Goal: Communication & Community: Answer question/provide support

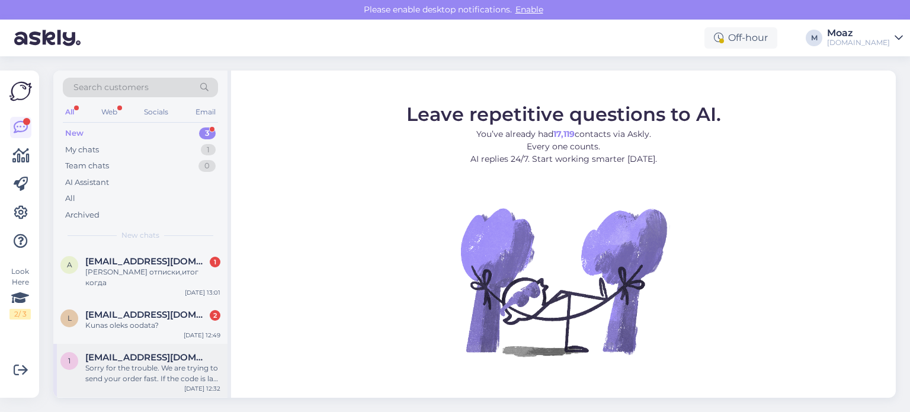
click at [132, 363] on div "Sorry for the trouble. We are trying to send your order fast. If the code is la…" at bounding box center [152, 373] width 135 height 21
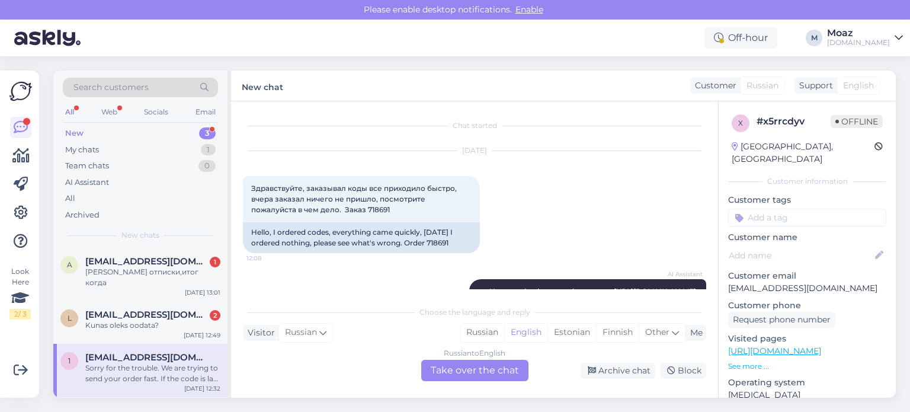
scroll to position [961, 0]
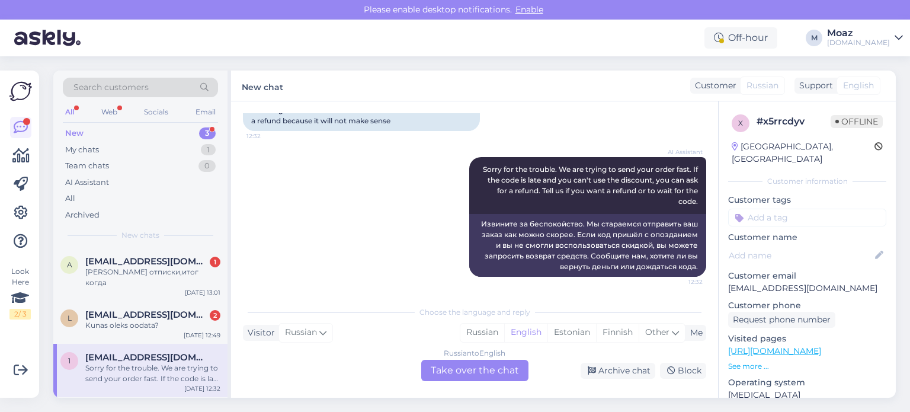
click at [482, 369] on div "Russian to English Take over the chat" at bounding box center [474, 370] width 107 height 21
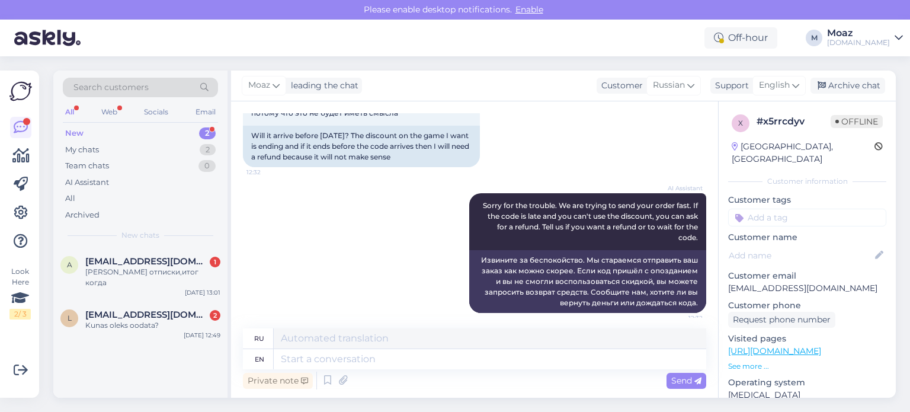
scroll to position [933, 0]
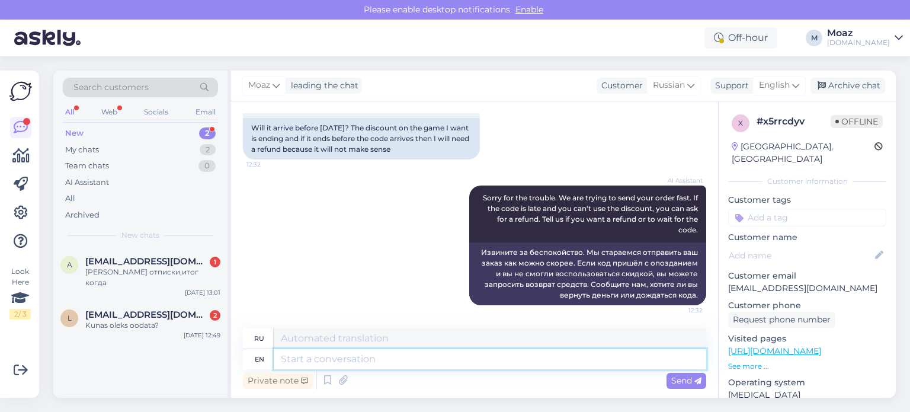
click at [446, 357] on textarea at bounding box center [490, 359] width 433 height 20
type textarea "It w"
type textarea "Это"
type textarea "It will b"
type textarea "Это будет"
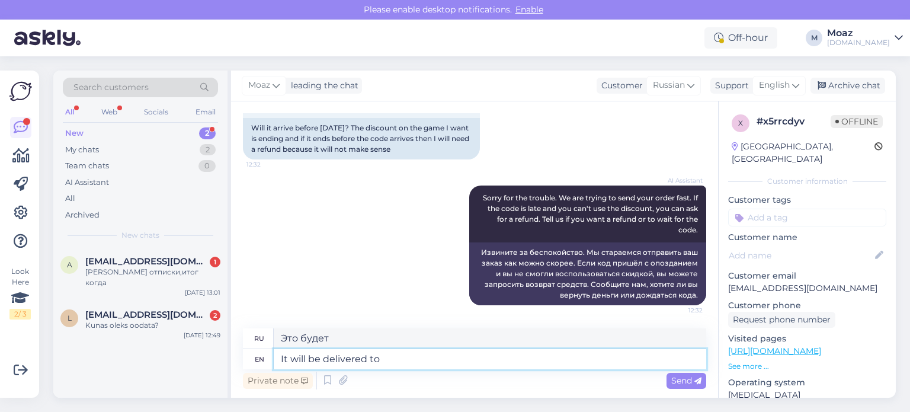
type textarea "It will be delivered to"
type textarea "Будет доставлено"
type textarea "It will be delivered to o"
type textarea "Он будет доставлен [PERSON_NAME]"
type textarea "It will be delivered to you"
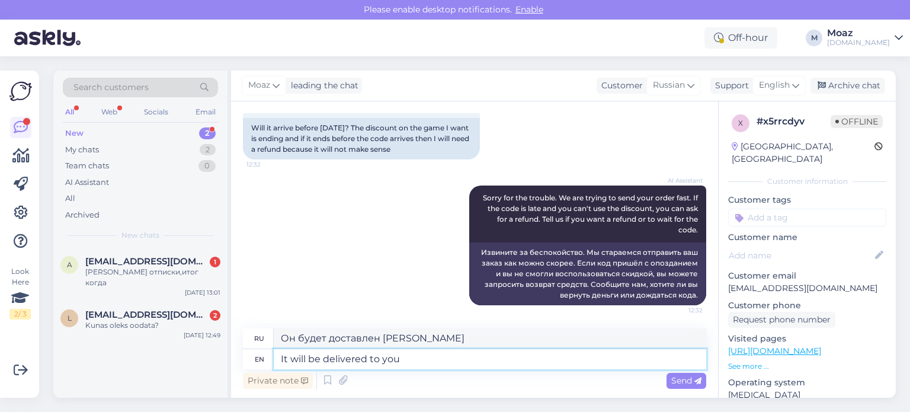
type textarea "Он будет доставлен вам."
type textarea "It will be delivered to you before"
type textarea "Он будет доставлен вам до"
type textarea "It will be delivered to you before Augist 1"
type textarea "Он будет доставлен вам до августа."
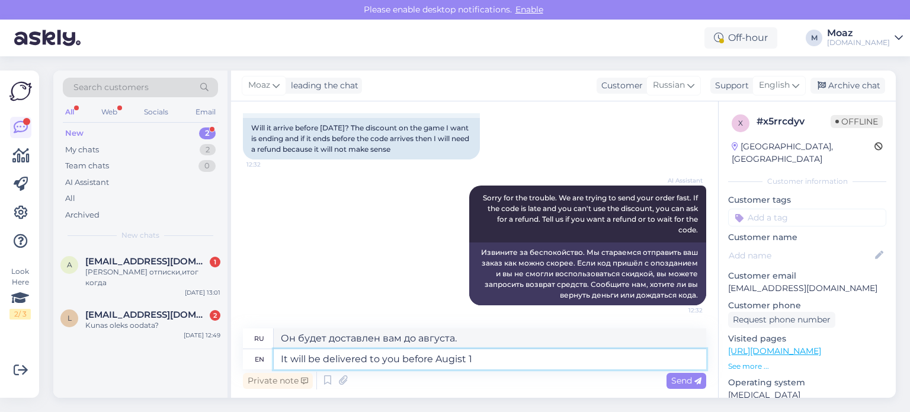
type textarea "It will be delivered to you before Augist"
type textarea "Он будет доставлен вам до 1 августа."
type textarea "It will be delivered to you before Augist"
type textarea "Он будет доставлен вам до августа."
type textarea "It will be delivered to you before [DATE]"
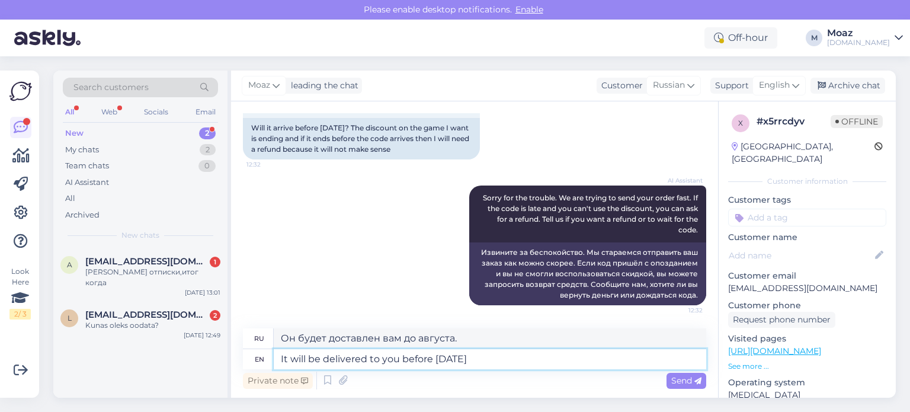
type textarea "Он будет доставлен вам до 1 августа."
type textarea "It will be delivered to you before [DATE]"
type textarea "Он будет доставлен вам до 13 августа."
type textarea "It will be delivered to you before [DATE], and"
type textarea "Он будет доставлен вам до 13 августа, и"
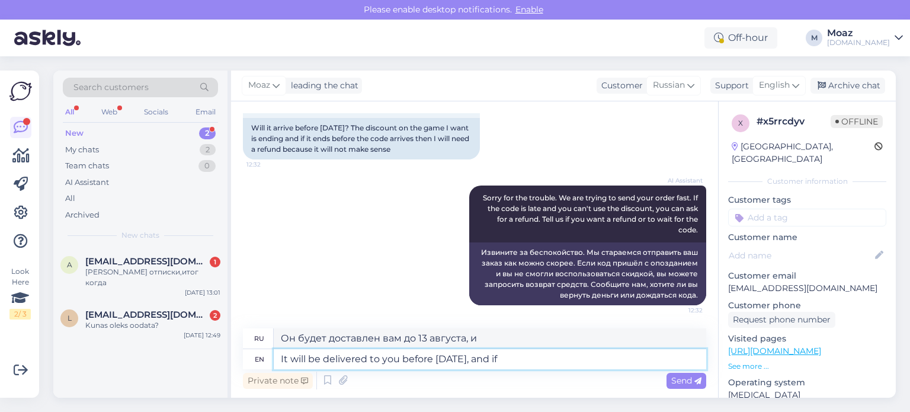
type textarea "It will be delivered to you before [DATE], and if y"
type textarea "Он будет доставлен вам до 13 августа, и если"
type textarea "It will be delivered to you before [DATE], and if you"
type textarea "Он будет доставлен вам до 13 августа, и если вы"
type textarea "It will be delivered to you before [DATE], and if you don't"
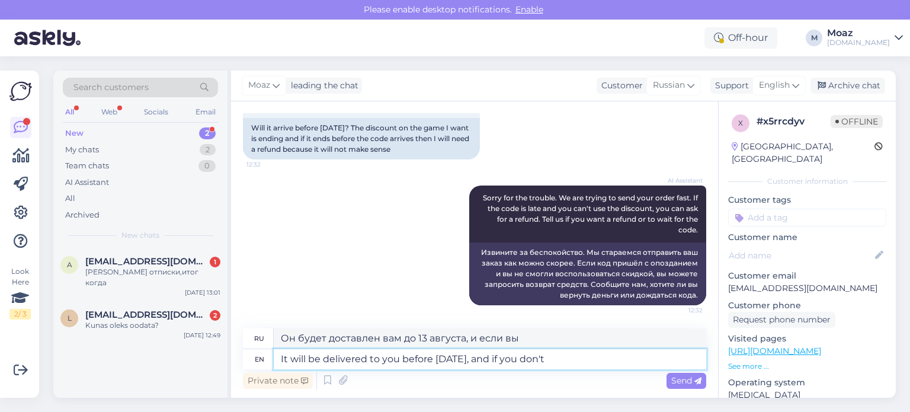
type textarea "Он будет доставлен вам до 13 августа, и если вы этого не сделаете,"
type textarea "It will be delivered to you before [DATE], and if you don't receive i"
type textarea "Он будет доставлен вам до 13 августа, и если вы его не получите,"
type textarea "It will be delivered to you before [DATE], and if you don't receive it before"
type textarea "Он будет доставлен вам до 13 августа, и если вы не получите его до этого"
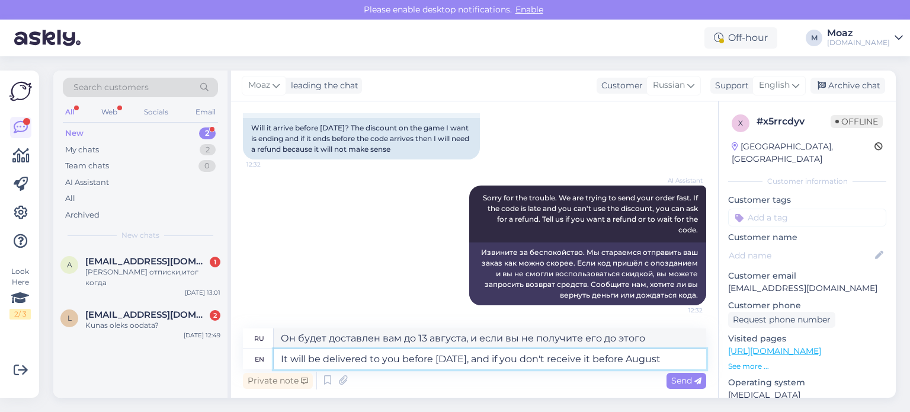
type textarea "It will be delivered to you before [DATE], and if you don't receive it before A…"
type textarea "Он будет доставлен вам до 13 августа, а если вы не получите его до августа,"
type textarea "It will be delivered to you before [DATE], and if you don't receive it before […"
type textarea "Он будет доставлен вам до 13 августа, и если вы не получите его до 13 августа,"
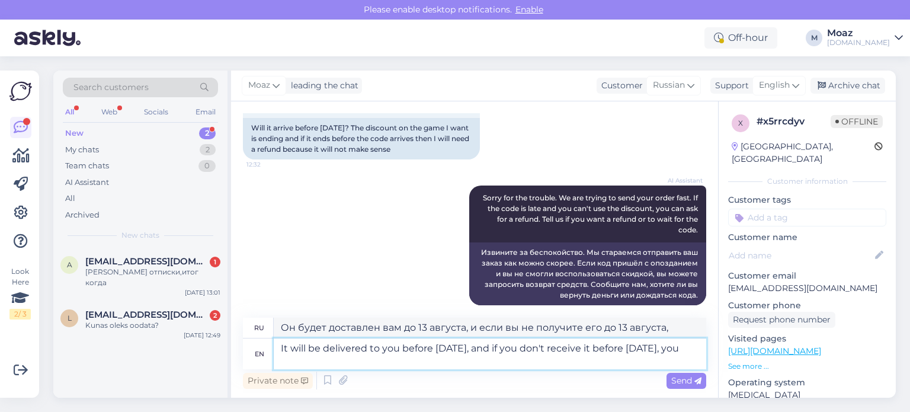
type textarea "It will be delivered to you before [DATE], and if you don't receive it before […"
type textarea "Он будет доставлен вам до 13 августа, и если вы не получите его до 13 августа, …"
type textarea "It will be delivered to you before [DATE], and if you don't receive it before […"
type textarea "Он будет доставлен вам до 13 августа, и если вы не получите его до 13 августа, …"
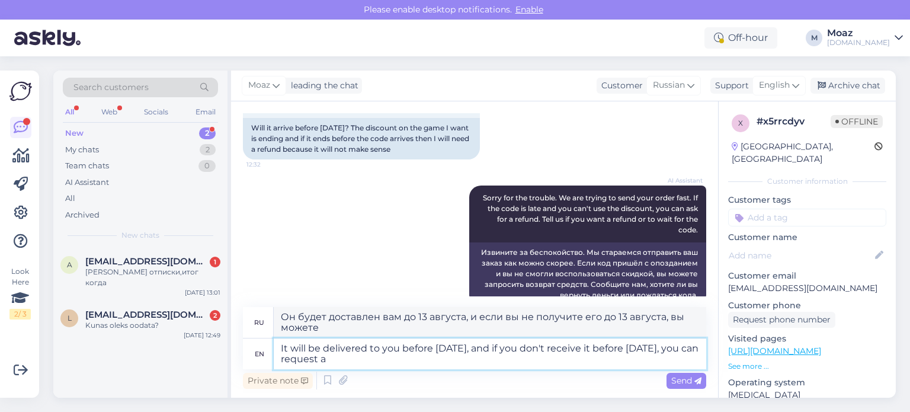
type textarea "It will be delivered to you before [DATE], and if you don't receive it before […"
type textarea "Он будет доставлен вам до 13 августа, и если вы не получите его до 13 августа, …"
type textarea "It will be delivered to you before [DATE], and if you don't receive it before […"
type textarea "Он будет доставлен вам до 13 августа, и если вы не получите его до 13 августа, …"
type textarea "It will be delivered to you before [DATE], and if you don't receive it before […"
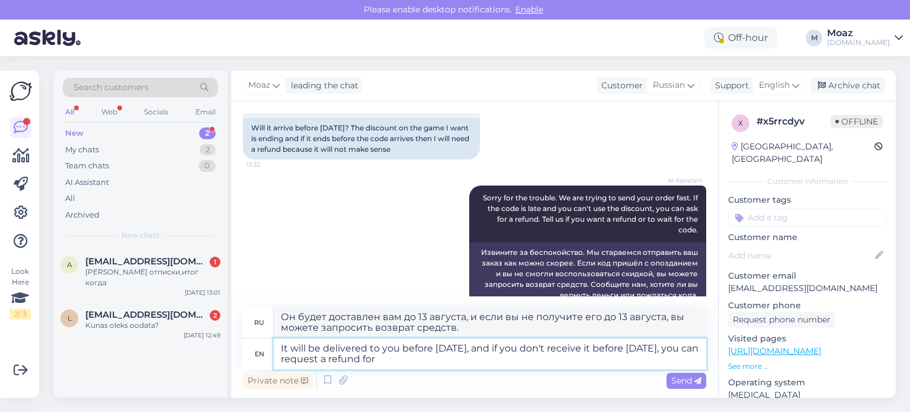
type textarea "Он будет доставлен вам до 13 августа, и если вы не получите его до 13 августа, …"
type textarea "It will be delivered to you before [DATE], and if you don't receive it before […"
type textarea "Он будет доставлен вам до 13 августа, и если вы не получите его до 13 августа, …"
type textarea "It will be delivered to you before [DATE], and if you don't receive it before […"
type textarea "Он будет доставлен вам до 13 августа, и если вы не получите его до 13 августа, …"
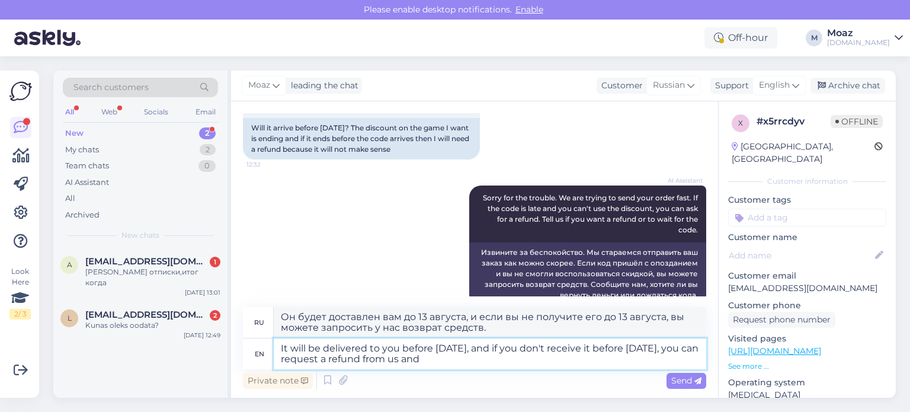
type textarea "It will be delivered to you before [DATE], and if you don't receive it before […"
type textarea "Он будет доставлен вам до 13 августа, и если вы не получите его до 13 августа, …"
type textarea "It will be delivered to you before [DATE], and if you don't receive it before […"
type textarea "Он будет доставлен вам до 13 августа, и если вы не получите его до 13 августа, …"
type textarea "It will be delivered to you before [DATE], and if you don't receive it before […"
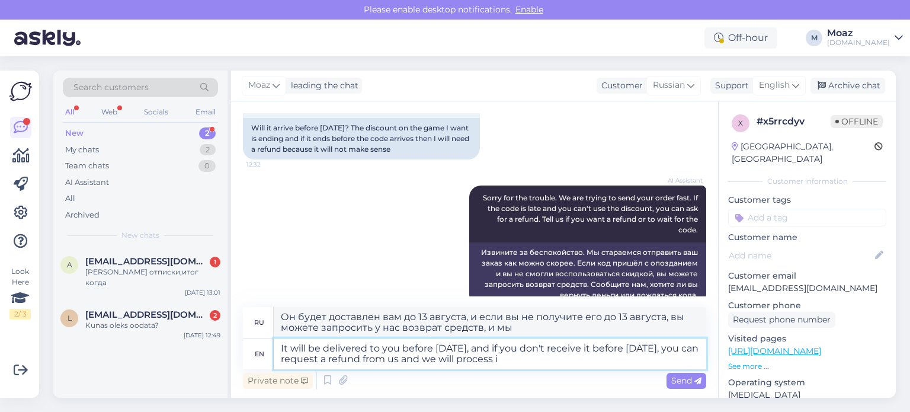
type textarea "Он будет доставлен вам до 13 августа, и если вы не получите его до 13 августа, …"
type textarea "It will be delivered to you before [DATE], and if you don't receive it before […"
type textarea "Он будет доставлен вам до 13 августа, и если вы не получите его до 13 августа, …"
type textarea "It will be delivered to you before [DATE], and if you don't receive it before […"
type textarea "Он будет доставлен вам до 13 августа, и если вы не получите его до 13 августа, …"
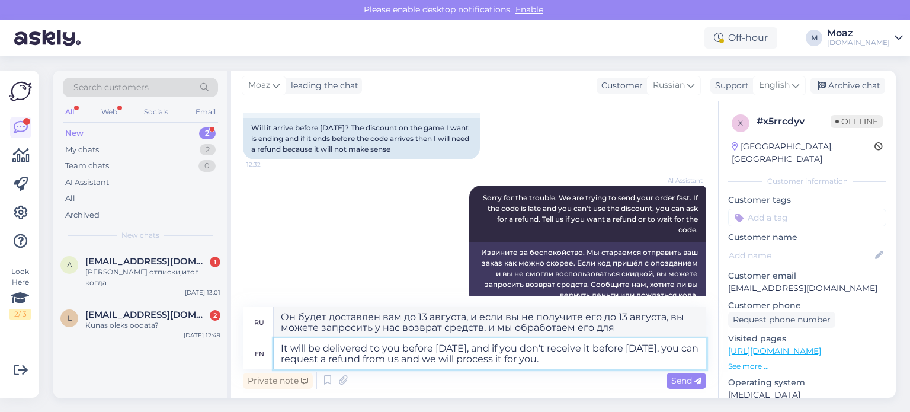
type textarea "It will be delivered to you before [DATE], and if you don't receive it before […"
type textarea "Он будет доставлен вам до 13 августа, и если вы не получите его до 13 августа, …"
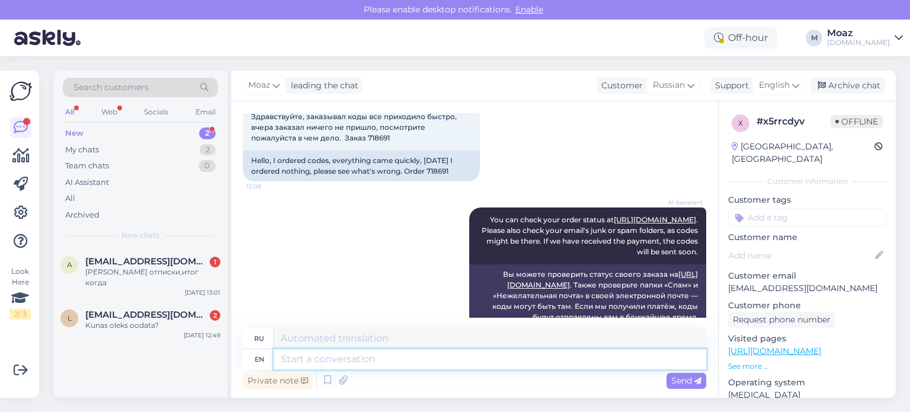
scroll to position [39, 0]
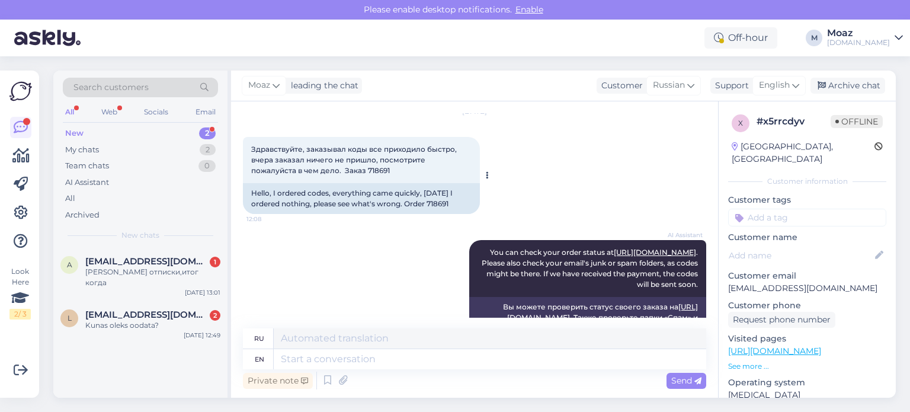
click at [332, 170] on span "Здравствуйте, заказывал коды все приходило быстро, вчера заказал ничего не приш…" at bounding box center [354, 160] width 207 height 30
copy div "718691 12:08"
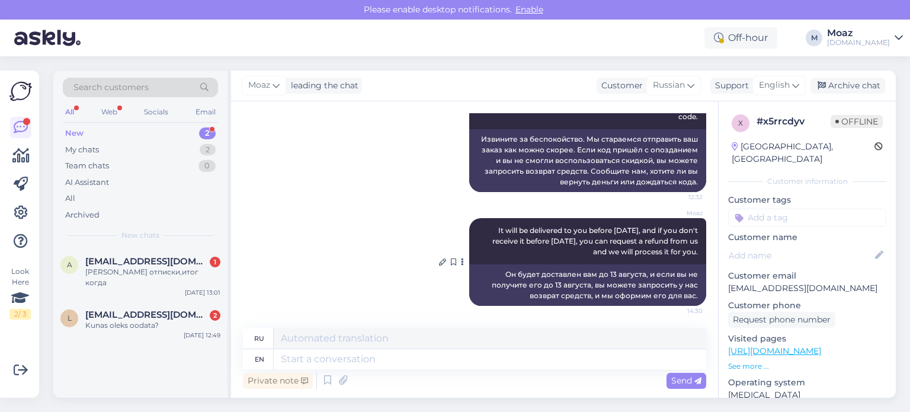
scroll to position [1047, 0]
click at [862, 89] on div "Archive chat" at bounding box center [848, 86] width 75 height 16
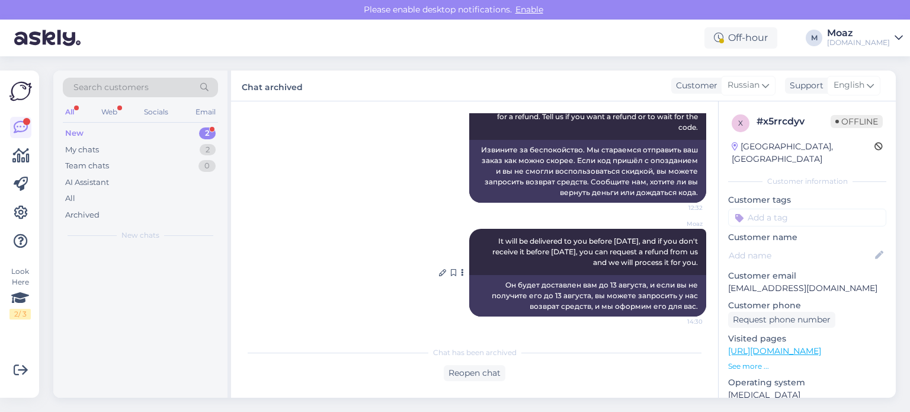
scroll to position [1035, 0]
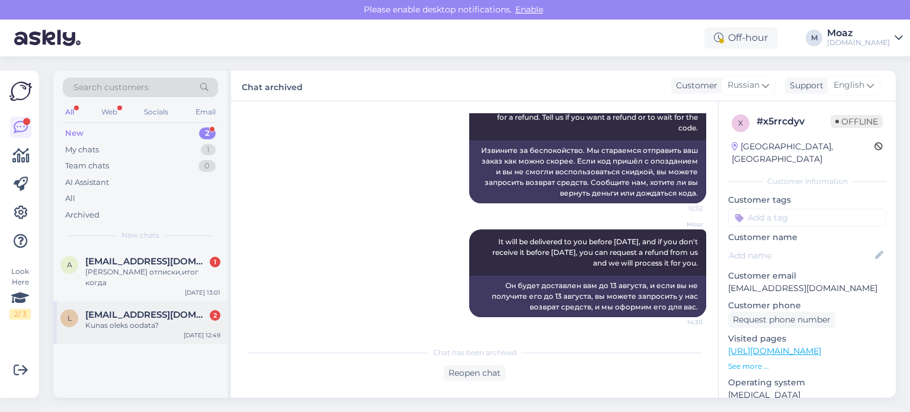
click at [191, 320] on div "Kunas oleks oodata?" at bounding box center [152, 325] width 135 height 11
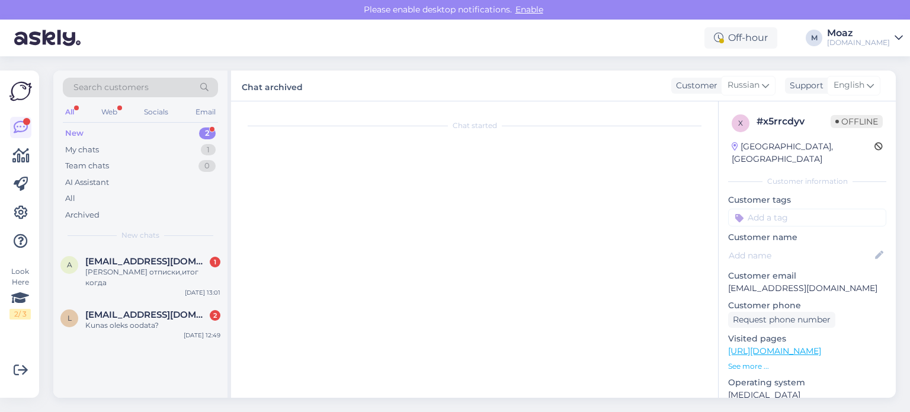
scroll to position [243, 0]
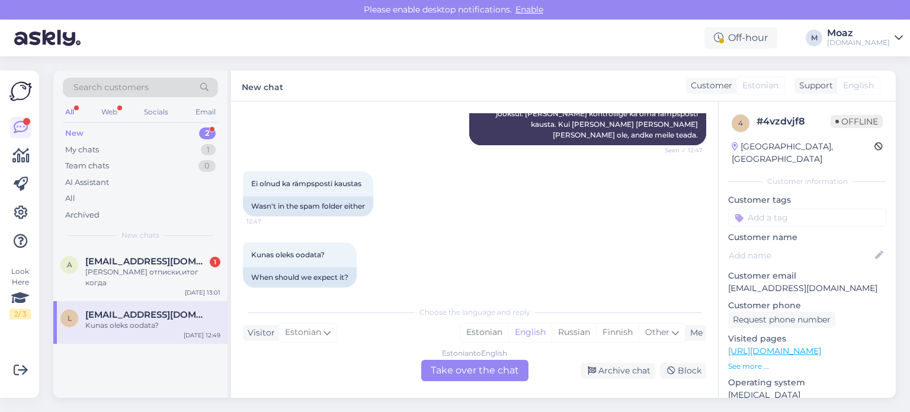
click at [454, 372] on div "Estonian to English Take over the chat" at bounding box center [474, 370] width 107 height 21
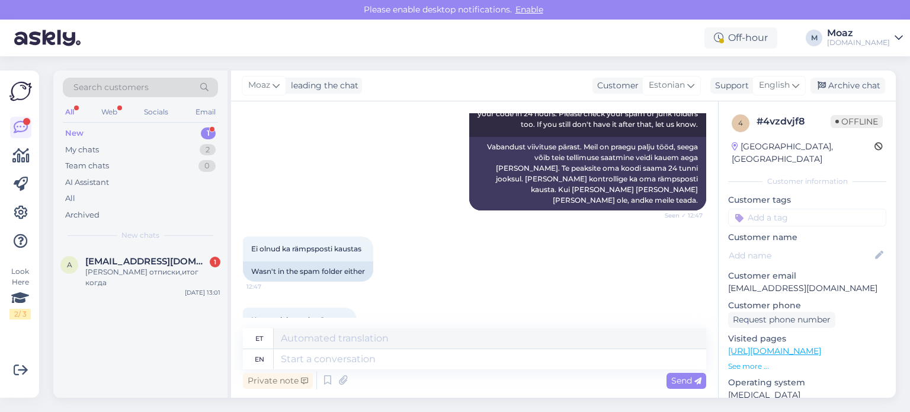
scroll to position [215, 0]
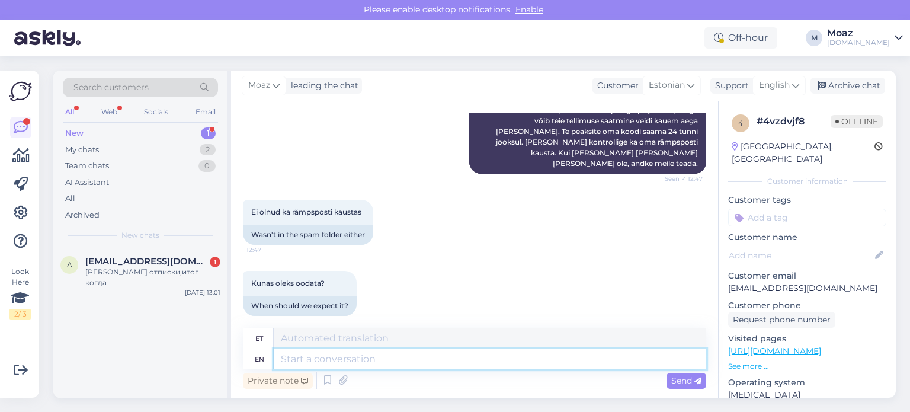
click at [429, 358] on textarea at bounding box center [490, 359] width 433 height 20
type textarea "Can"
type textarea "[PERSON_NAME]"
type textarea "Can you"
type textarea "Kas sa saad"
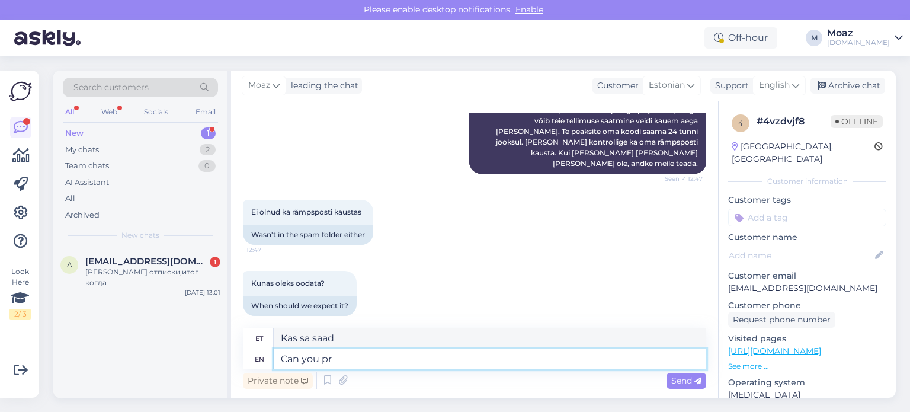
type textarea "Can you pri"
type textarea "Kas sa saad pri"
type textarea "Can you provide u"
type textarea "Kas saate pakkuda"
type textarea "Can you provide us wi"
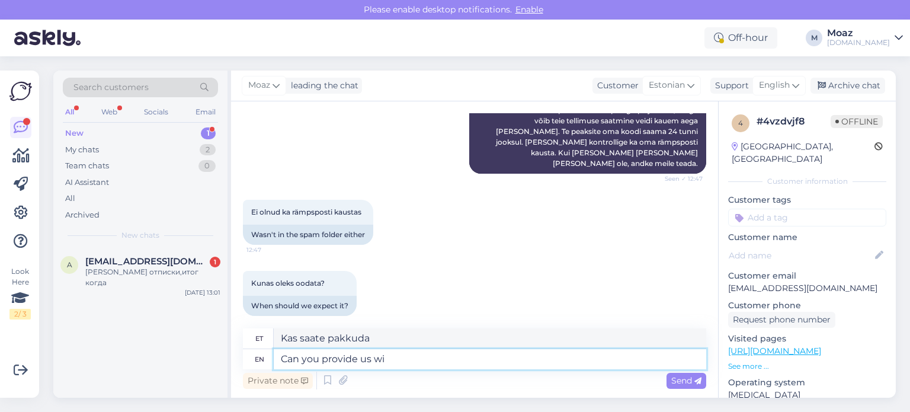
type textarea "Kas saate meile pakkuda"
type textarea "Can you provide us with the"
type textarea "Kas saate meile esitada"
type textarea "Can you provide us with the order n"
type textarea "Kas saate meile tellimuse esitada?"
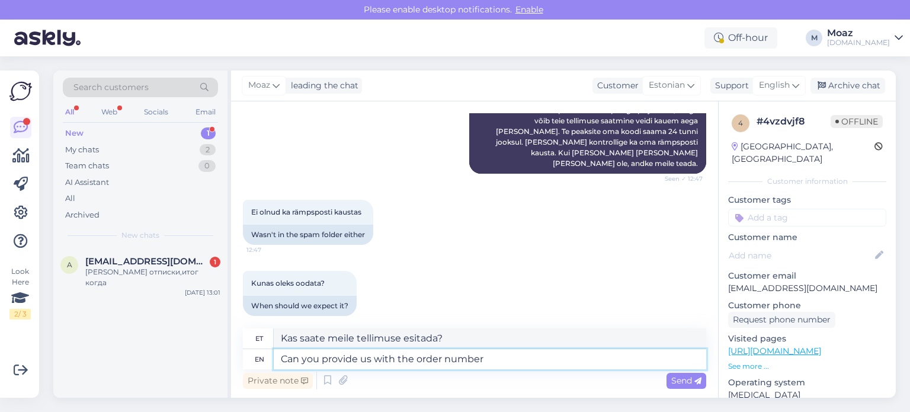
type textarea "Can you provide us with the order number p"
type textarea "Kas saaksite meile anda tellimuse numbri?"
type textarea "Can you provide us with the order number please?"
type textarea "Kas te saaksite palun meile tellimuse numbri anda?"
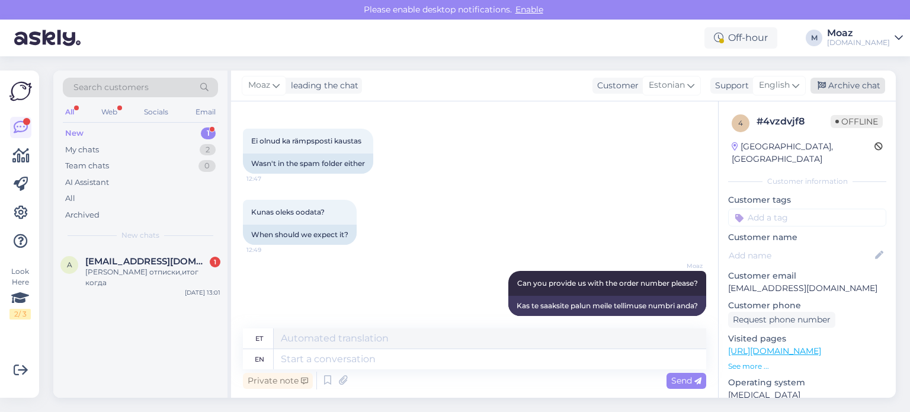
click at [832, 86] on div "Archive chat" at bounding box center [848, 86] width 75 height 16
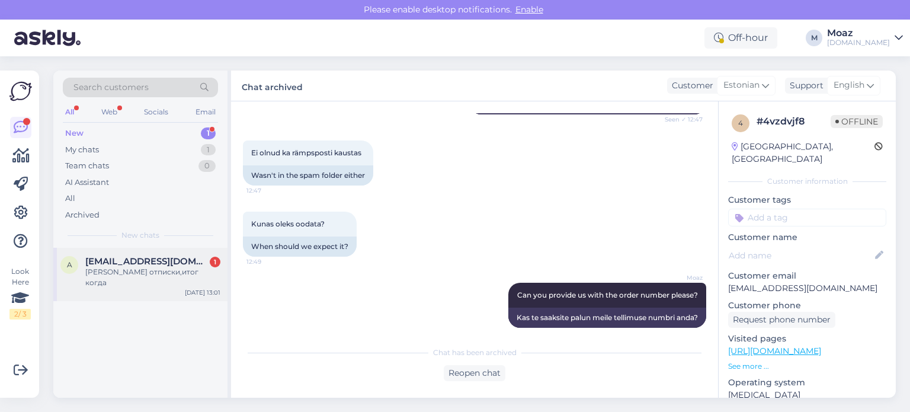
click at [160, 266] on span "[EMAIL_ADDRESS][DOMAIN_NAME]" at bounding box center [146, 261] width 123 height 11
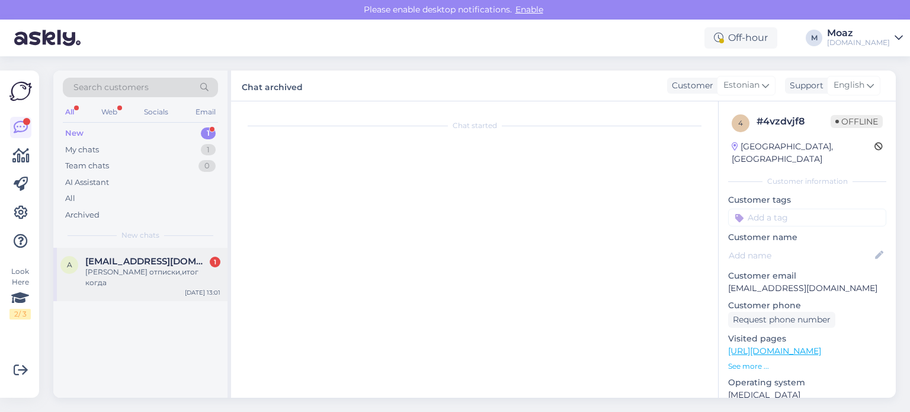
scroll to position [7701, 0]
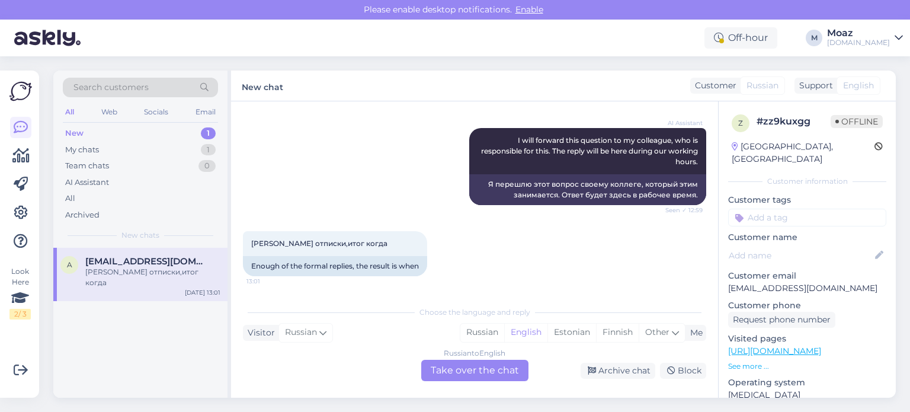
click at [458, 375] on div "Russian to English Take over the chat" at bounding box center [474, 370] width 107 height 21
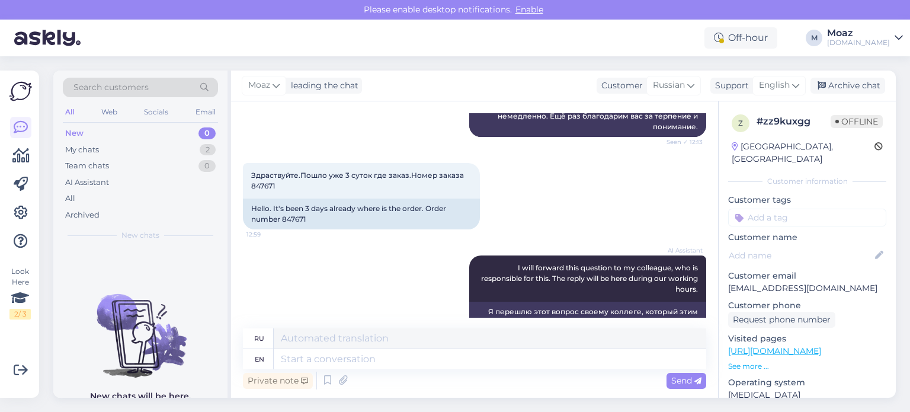
scroll to position [7535, 0]
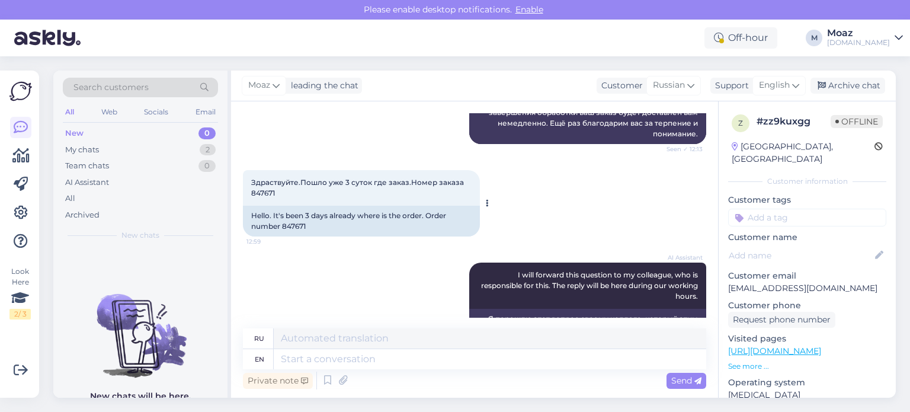
click at [298, 237] on div "Hello. It's been 3 days already where is the order. Order number 847671" at bounding box center [361, 221] width 237 height 31
copy div "847671"
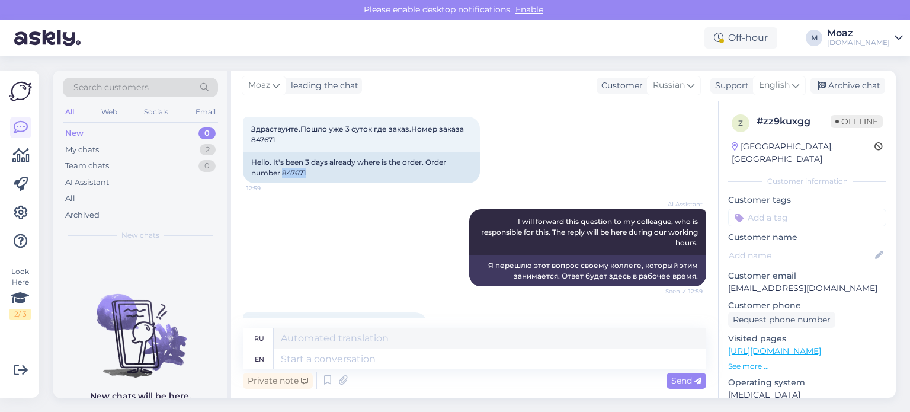
scroll to position [7672, 0]
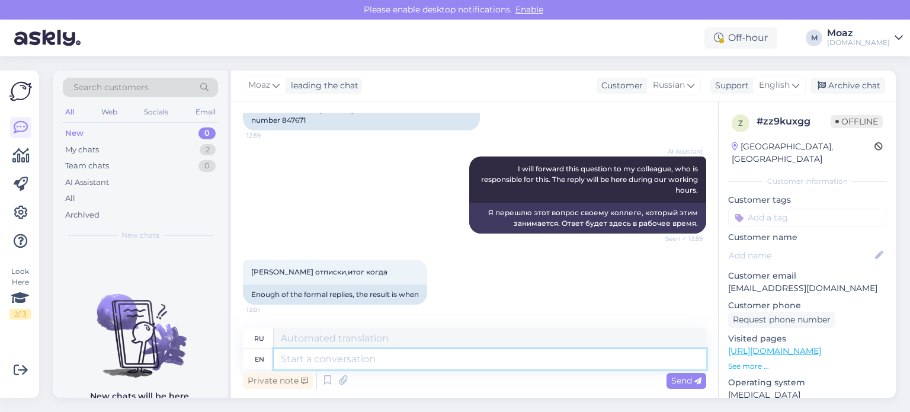
click at [507, 362] on textarea at bounding box center [490, 359] width 433 height 20
type textarea "The o"
type textarea "The"
type textarea "The order wi"
type textarea "Порядок"
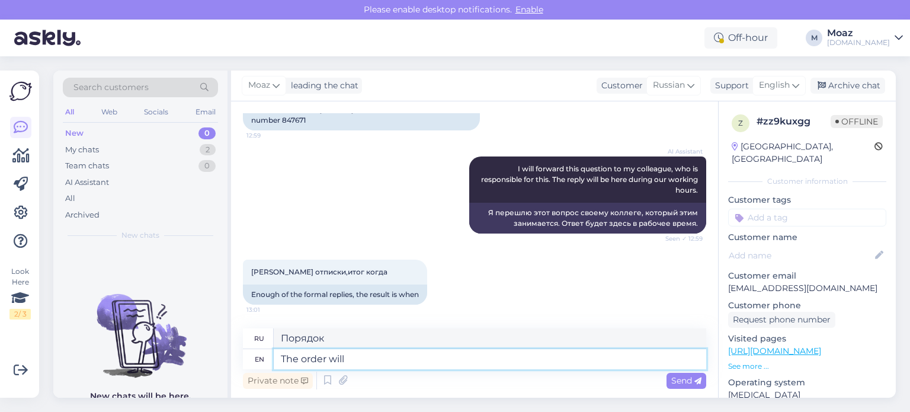
type textarea "The order will b"
type textarea "Заказ будет"
type textarea "The order will be delivered to"
type textarea "Заказ будет доставлен."
type textarea "The order will be delivered to o"
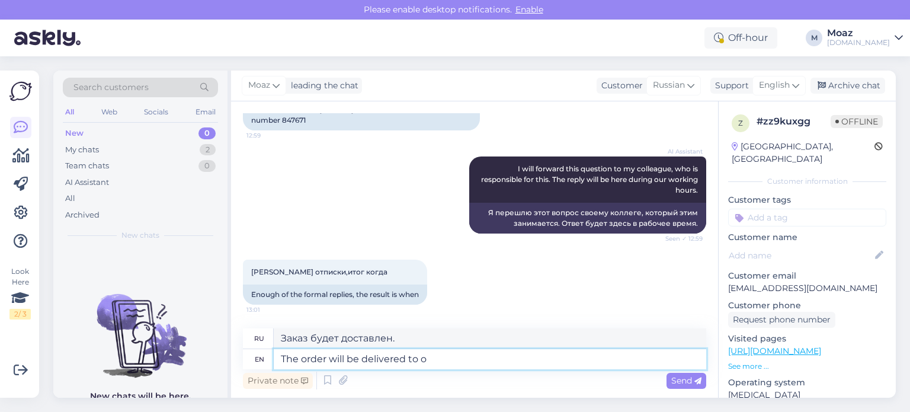
type textarea "Заказ будет доставлен"
type textarea "The order will be delivered to you"
type textarea "Заказ будет доставлен вам."
type textarea "The order will be delivered to you within th"
type textarea "Заказ будет доставлен вам в течение"
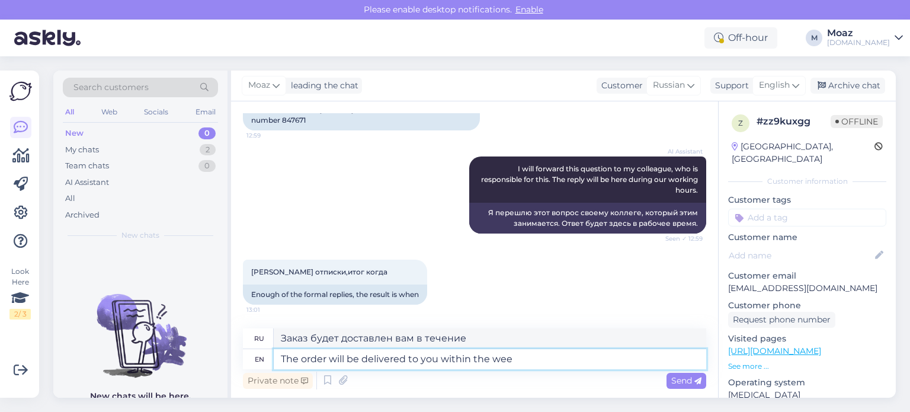
type textarea "The order will be delivered to you within the week"
type textarea "Заказ будет доставлен вам в течение недели."
type textarea "The order will be delivered to you within the week, an"
type textarea "Заказ будет доставлен вам в течение недели,"
type textarea "The order will be delivered to you within the week, and m"
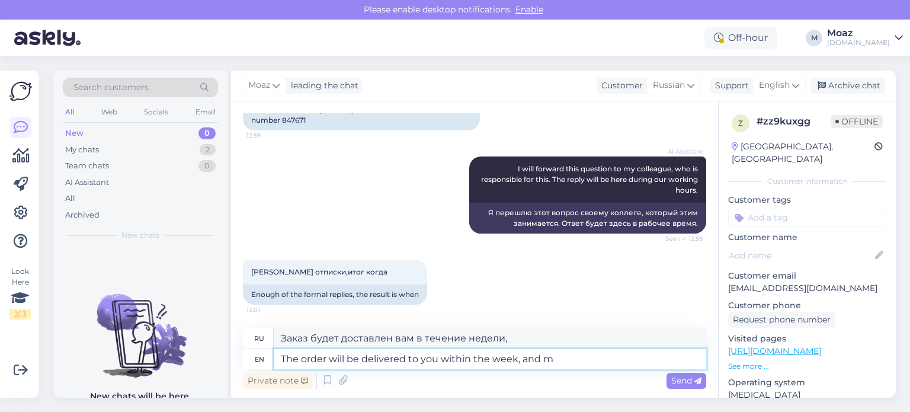
type textarea "Заказ будет доставлен вам в течение недели, и"
type textarea "The order will be delivered to you within the week, and mostly"
type textarea "Заказ будет доставлен вам в течение недели, и в большинстве случаев"
type textarea "The order will be delivered to you within the week, and mostly by to"
type textarea "Заказ будет доставлен вам в течение недели, а чаще всего"
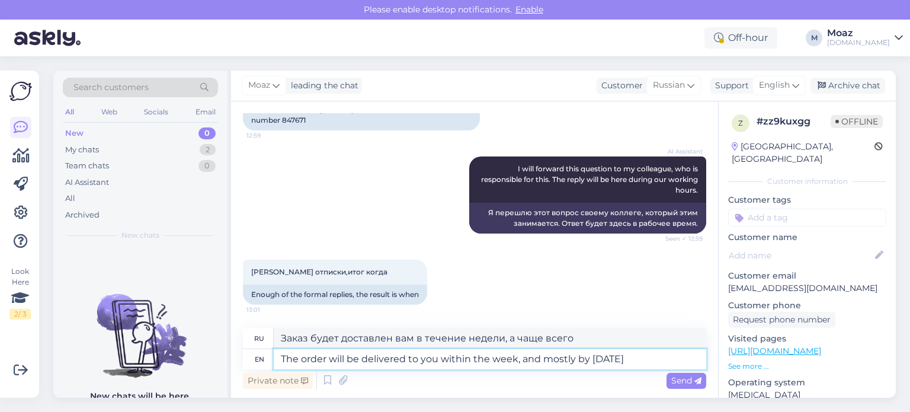
type textarea "The order will be delivered to you within the week, and mostly by [DATE]"
type textarea "Заказ будет доставлен вам в течение недели, а чаще всего — уже завтра."
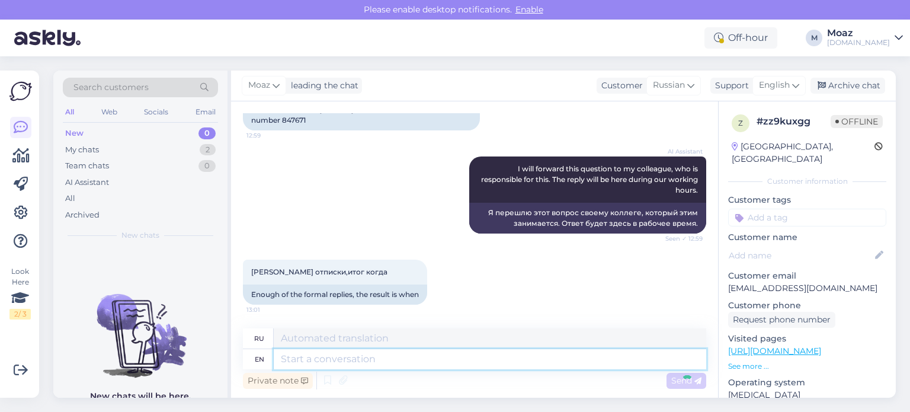
scroll to position [7765, 0]
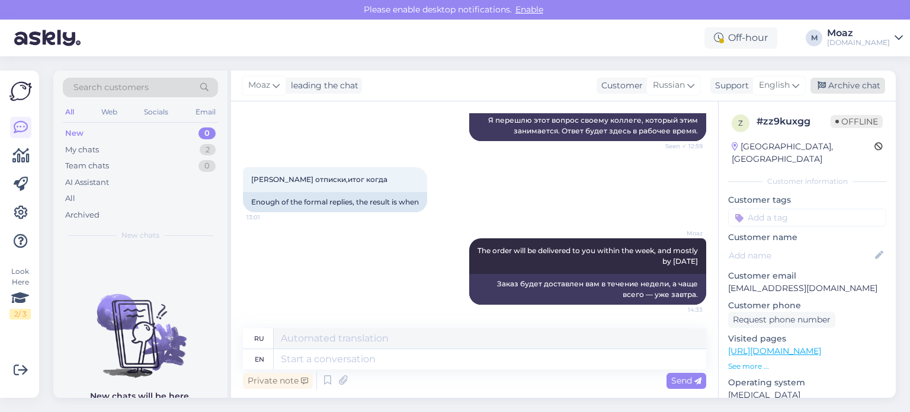
click at [849, 82] on div "Archive chat" at bounding box center [848, 86] width 75 height 16
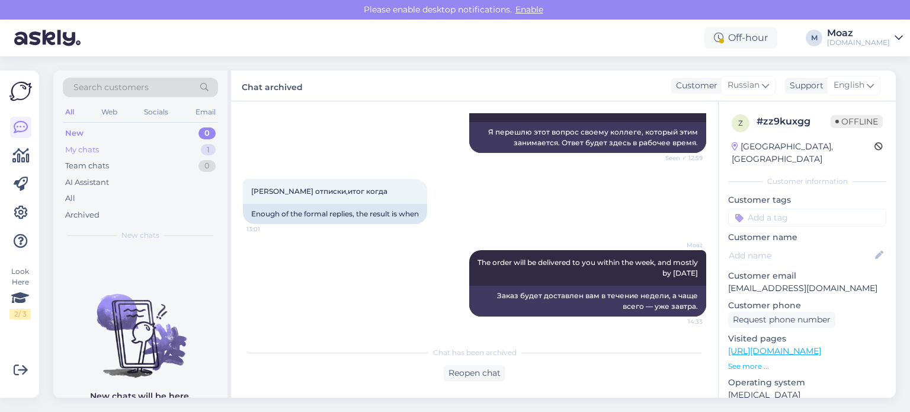
click at [140, 149] on div "My chats 1" at bounding box center [140, 150] width 155 height 17
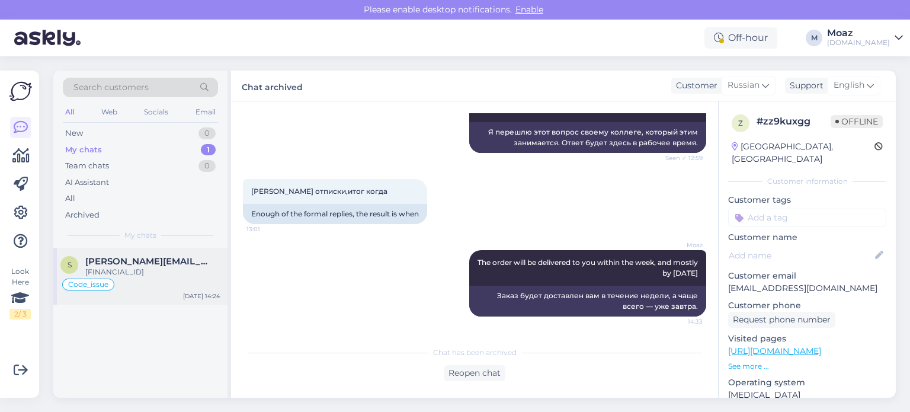
click at [123, 266] on span "[PERSON_NAME][EMAIL_ADDRESS][PERSON_NAME][DOMAIN_NAME]" at bounding box center [146, 261] width 123 height 11
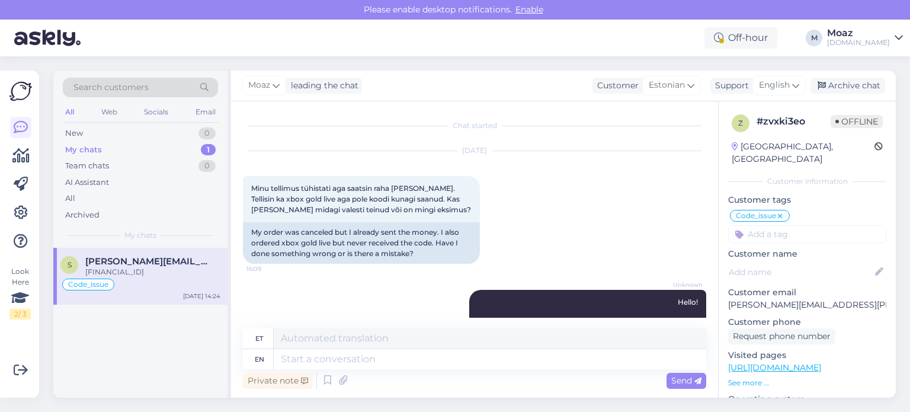
scroll to position [7458, 0]
